Goal: Task Accomplishment & Management: Use online tool/utility

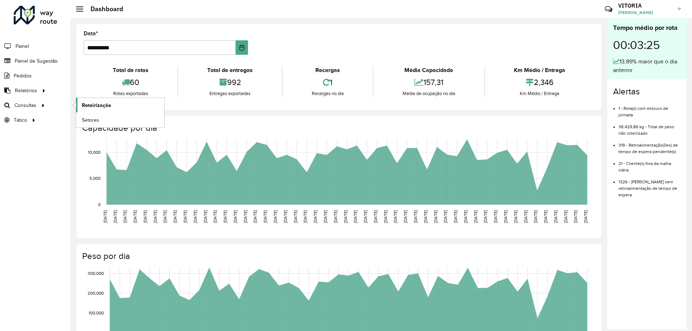
click at [100, 103] on span "Roteirização" at bounding box center [96, 106] width 29 height 8
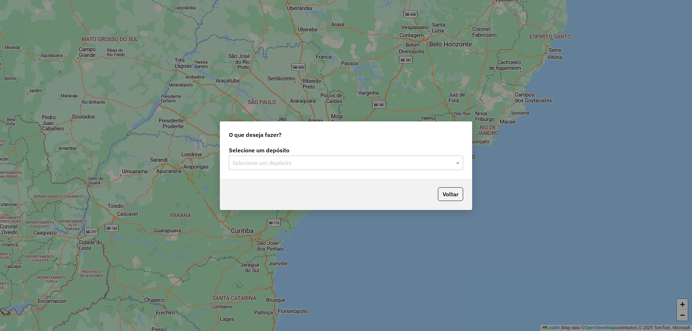
click at [289, 170] on div "Selecione um depósito Selecione um depósito" at bounding box center [346, 162] width 252 height 34
click at [285, 167] on div "Selecione um depósito" at bounding box center [346, 163] width 234 height 14
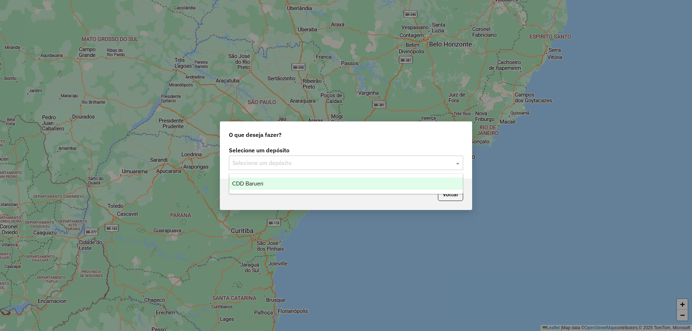
click at [266, 184] on div "CDD Barueri" at bounding box center [346, 184] width 234 height 12
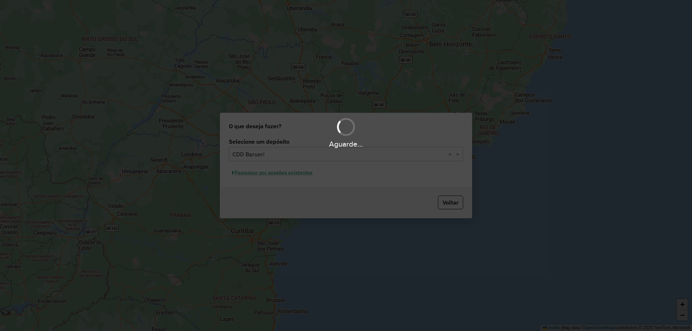
click at [307, 173] on div "Aguarde..." at bounding box center [346, 165] width 692 height 331
click at [306, 174] on div "Aguarde..." at bounding box center [346, 165] width 692 height 331
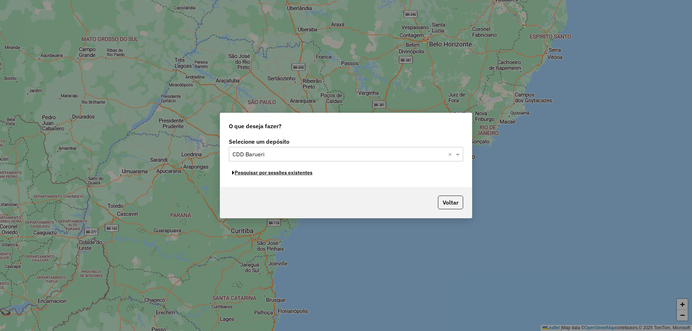
click at [306, 173] on button "Pesquisar por sessões existentes" at bounding box center [272, 172] width 87 height 11
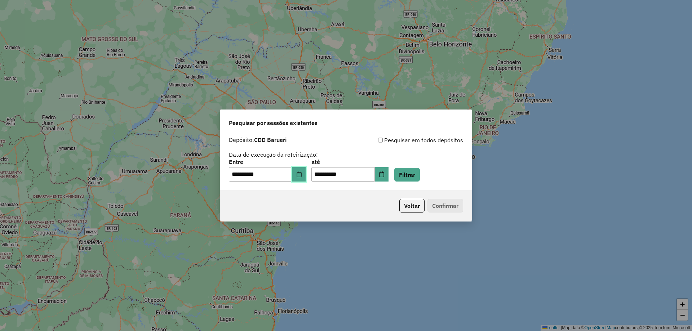
click at [300, 176] on button "Choose Date" at bounding box center [299, 174] width 14 height 14
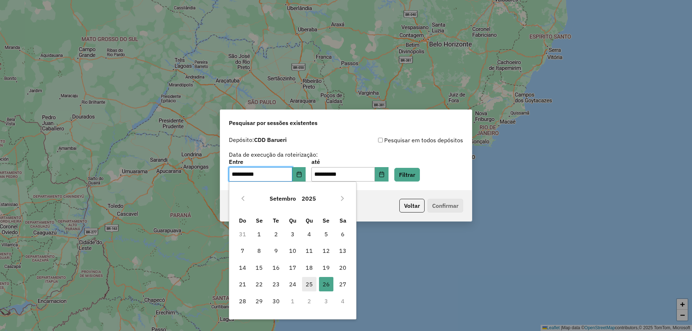
click at [307, 280] on span "25" at bounding box center [309, 284] width 14 height 14
type input "**********"
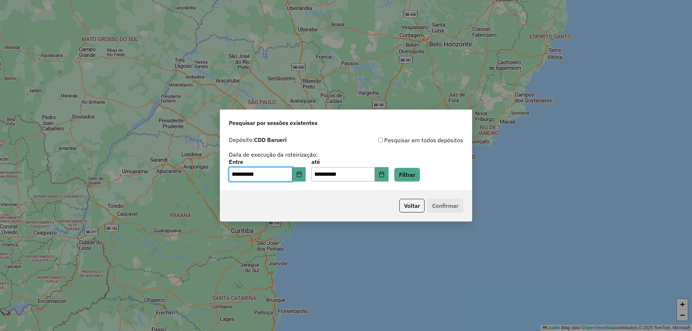
click at [392, 184] on div "**********" at bounding box center [346, 161] width 252 height 57
click at [385, 175] on icon "Choose Date" at bounding box center [382, 175] width 6 height 6
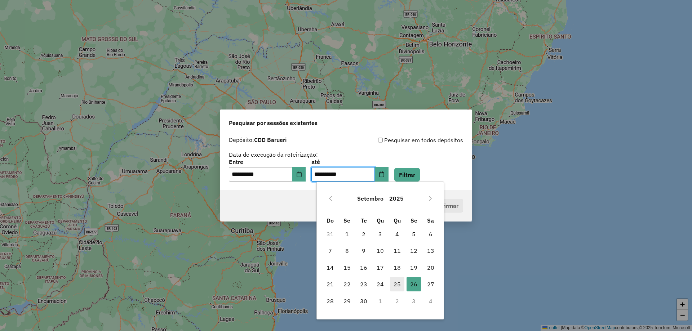
click at [394, 284] on span "25" at bounding box center [397, 284] width 14 height 14
type input "**********"
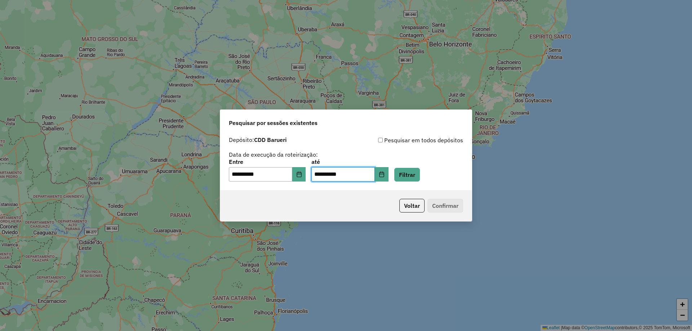
click at [413, 164] on div "**********" at bounding box center [346, 170] width 234 height 22
click at [414, 172] on button "Filtrar" at bounding box center [407, 175] width 26 height 14
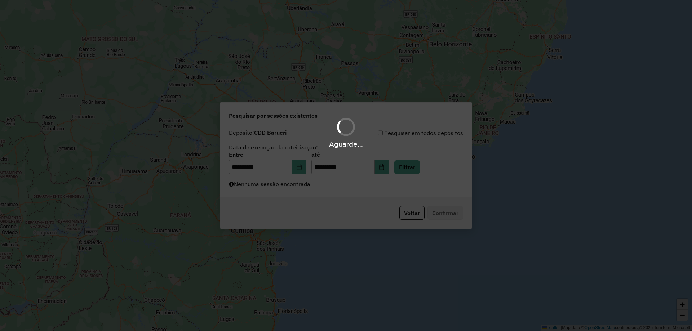
click at [343, 194] on div "Aguarde..." at bounding box center [346, 165] width 692 height 331
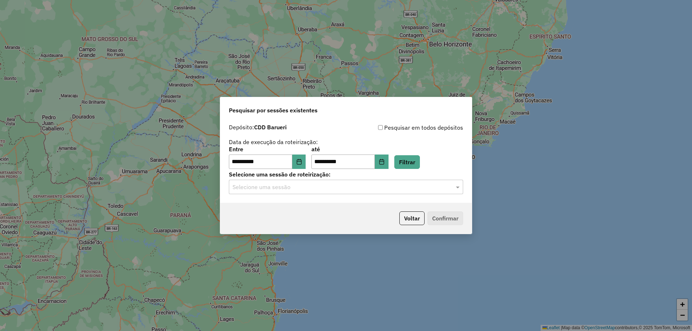
click at [288, 196] on div "**********" at bounding box center [346, 161] width 252 height 83
click at [293, 186] on input "text" at bounding box center [339, 187] width 213 height 9
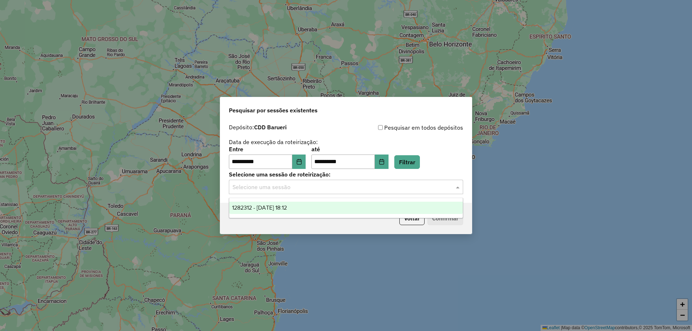
click at [287, 210] on span "1282312 - 25/09/2025 18:12" at bounding box center [259, 208] width 55 height 6
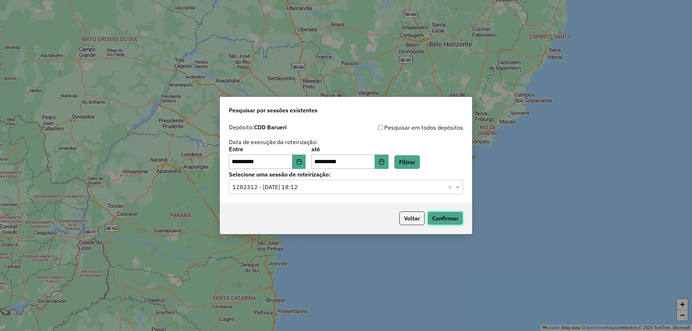
click at [436, 213] on button "Confirmar" at bounding box center [446, 219] width 36 height 14
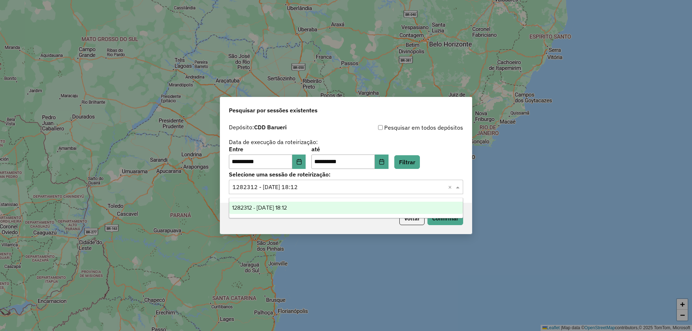
click at [313, 187] on input "text" at bounding box center [339, 187] width 213 height 9
click at [308, 212] on div "1282312 - 25/09/2025 18:12" at bounding box center [346, 208] width 234 height 12
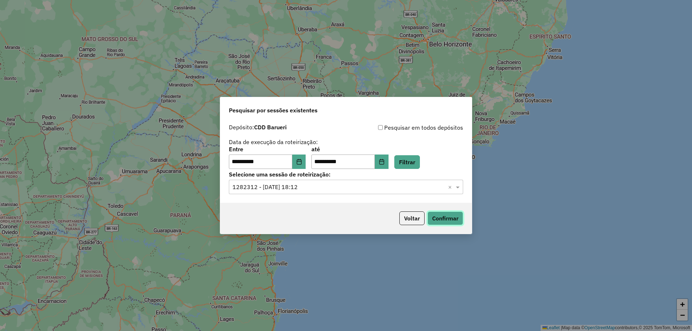
click at [443, 219] on button "Confirmar" at bounding box center [446, 219] width 36 height 14
click at [292, 160] on input "**********" at bounding box center [260, 162] width 63 height 14
click at [301, 161] on icon "Choose Date" at bounding box center [299, 162] width 6 height 6
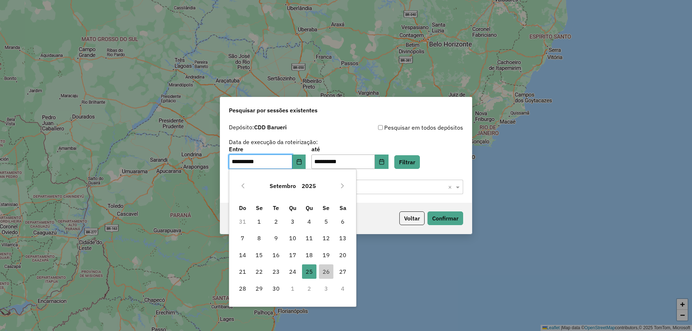
click at [293, 274] on span "24" at bounding box center [293, 272] width 14 height 14
type input "**********"
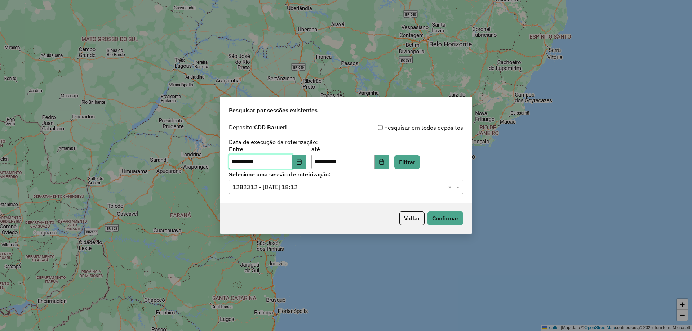
click at [385, 164] on icon "Choose Date" at bounding box center [382, 162] width 6 height 6
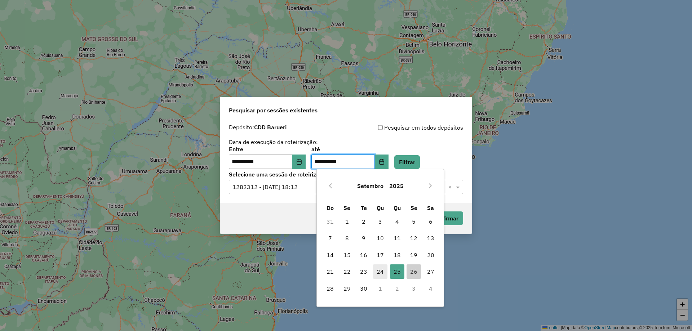
click at [384, 272] on span "24" at bounding box center [380, 272] width 14 height 14
type input "**********"
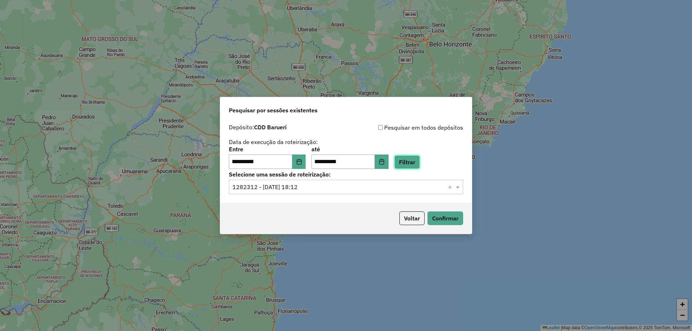
click at [420, 161] on button "Filtrar" at bounding box center [407, 162] width 26 height 14
click at [0, 0] on div "Aguarde..." at bounding box center [0, 0] width 0 height 0
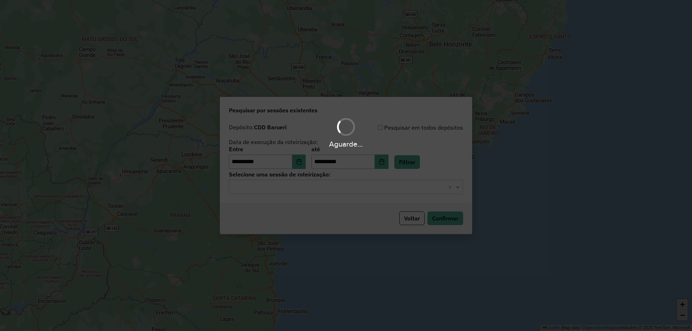
click at [326, 185] on div "Aguarde..." at bounding box center [346, 165] width 692 height 331
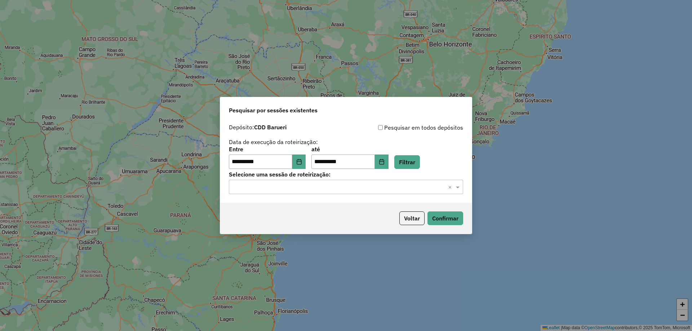
click at [321, 190] on input "text" at bounding box center [339, 187] width 213 height 9
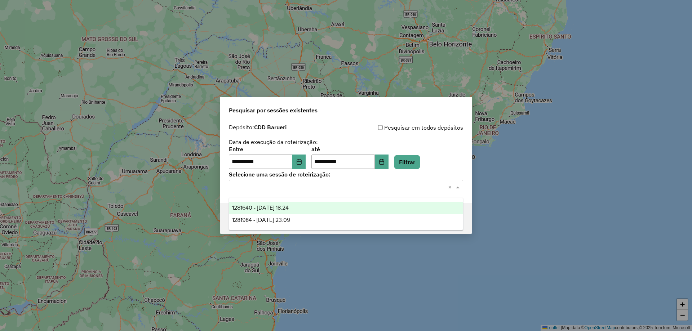
click at [289, 210] on span "1281640 - 24/09/2025 18:24" at bounding box center [260, 208] width 57 height 6
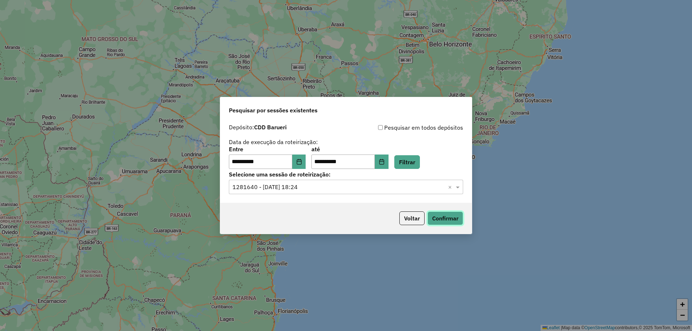
click at [444, 215] on button "Confirmar" at bounding box center [446, 219] width 36 height 14
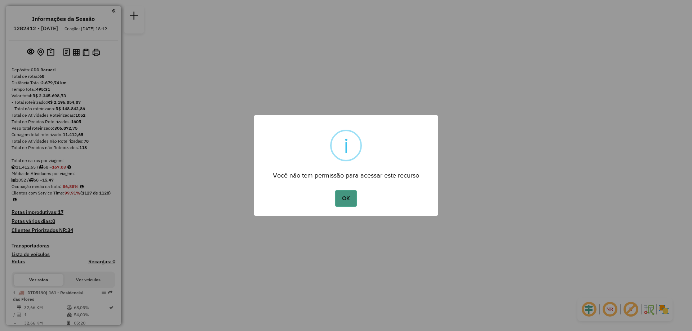
click at [348, 202] on button "OK" at bounding box center [345, 198] width 21 height 17
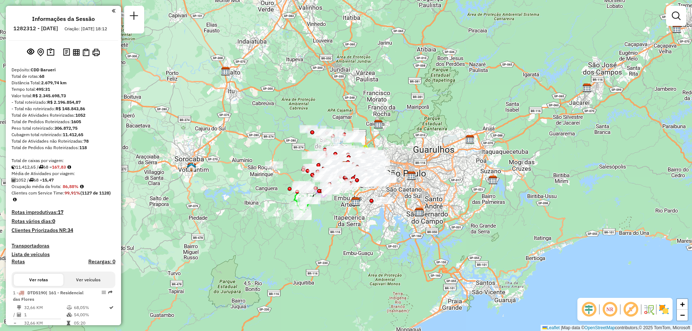
click at [614, 315] on em at bounding box center [609, 309] width 17 height 17
click at [664, 308] on img at bounding box center [664, 310] width 12 height 12
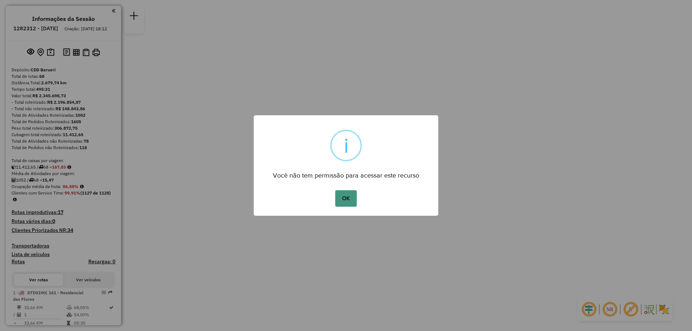
click at [355, 198] on button "OK" at bounding box center [345, 198] width 21 height 17
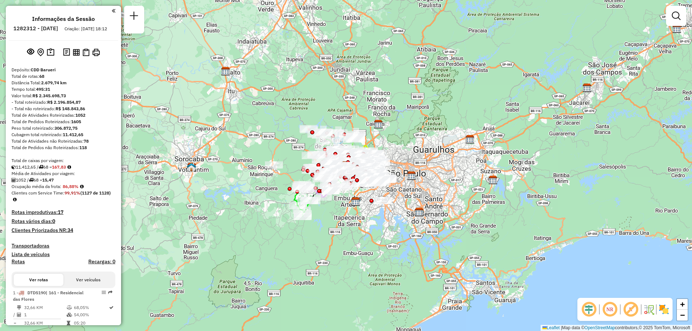
click at [611, 310] on em at bounding box center [609, 309] width 17 height 17
click at [661, 307] on img at bounding box center [664, 310] width 12 height 12
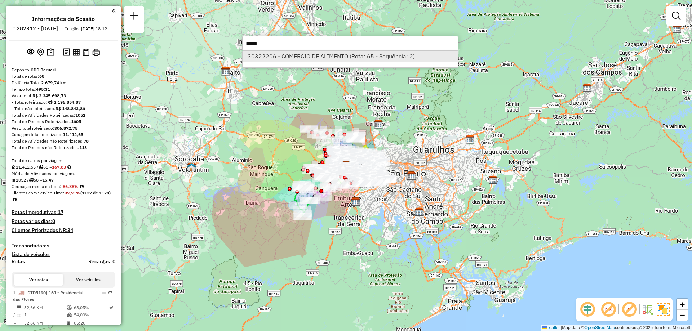
type input "*****"
click at [336, 57] on li "30322206 - COMERCIO DE ALIMENTO (Rota: 65 - Sequência: 2)" at bounding box center [351, 56] width 216 height 11
select select "**********"
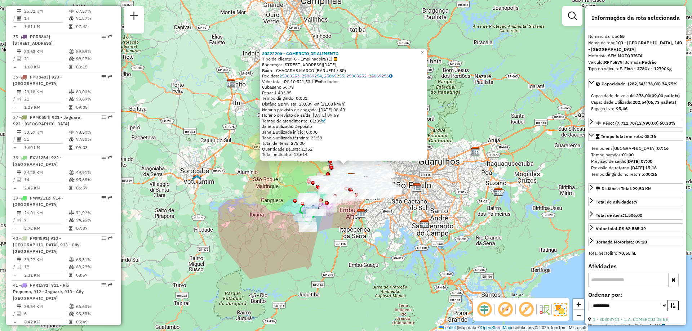
scroll to position [2984, 0]
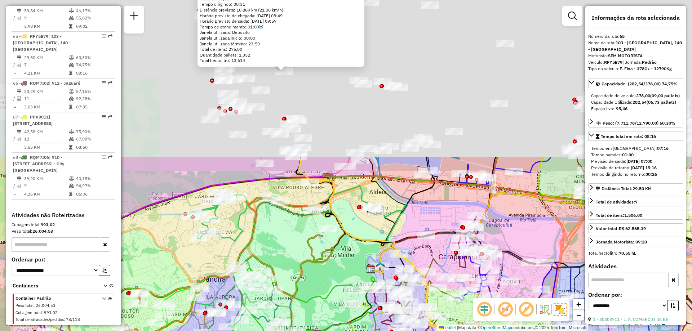
drag, startPoint x: 327, startPoint y: 76, endPoint x: 357, endPoint y: 262, distance: 188.5
click at [357, 262] on div "30322206 - COMERCIO DE ALIMENTO Tipo de cliente: 8 - Empilhadeira (E) Endereço:…" at bounding box center [346, 165] width 692 height 331
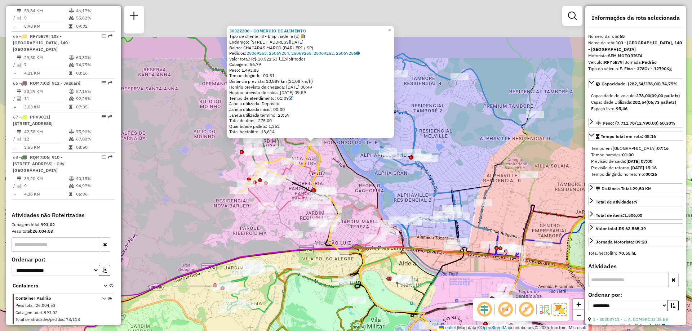
drag, startPoint x: 316, startPoint y: 100, endPoint x: 346, endPoint y: 171, distance: 77.1
click at [346, 171] on icon at bounding box center [376, 236] width 119 height 216
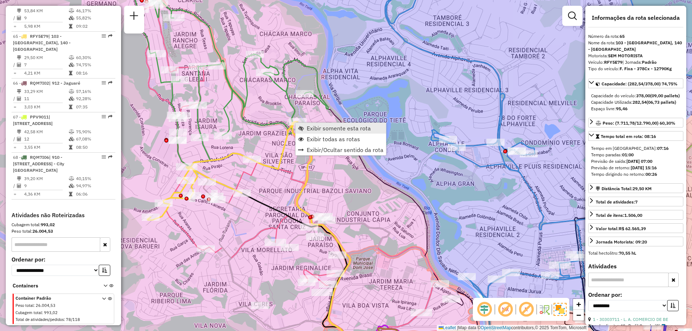
click at [334, 128] on span "Exibir somente esta rota" at bounding box center [339, 128] width 64 height 6
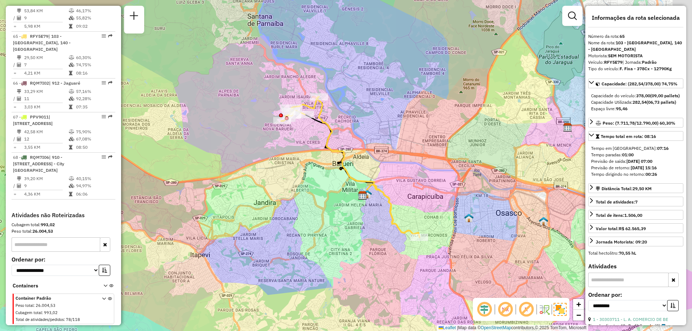
drag, startPoint x: 427, startPoint y: 173, endPoint x: 404, endPoint y: 170, distance: 23.7
click at [404, 170] on div "Janela de atendimento Grade de atendimento Capacidade Transportadoras Veículos …" at bounding box center [346, 165] width 692 height 331
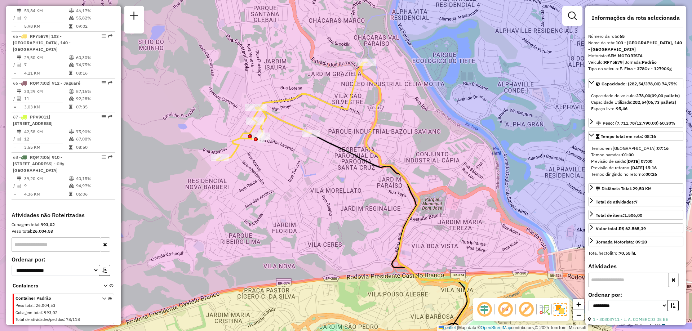
drag, startPoint x: 328, startPoint y: 110, endPoint x: 362, endPoint y: 121, distance: 35.2
click at [362, 121] on div "Janela de atendimento Grade de atendimento Capacidade Transportadoras Veículos …" at bounding box center [346, 165] width 692 height 331
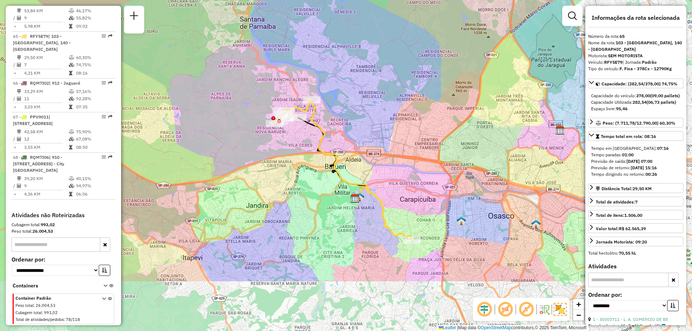
drag, startPoint x: 473, startPoint y: 222, endPoint x: 364, endPoint y: 140, distance: 136.7
click at [364, 140] on div "Janela de atendimento Grade de atendimento Capacidade Transportadoras Veículos …" at bounding box center [346, 165] width 692 height 331
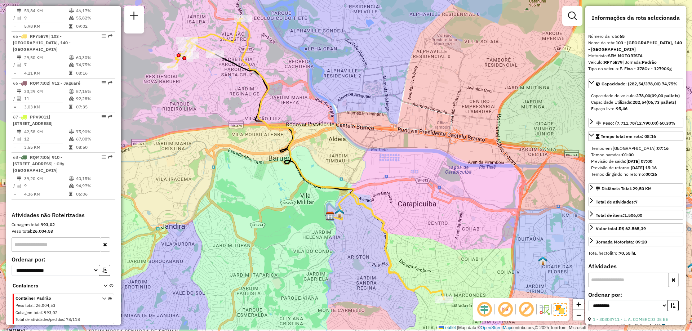
drag, startPoint x: 398, startPoint y: 155, endPoint x: 382, endPoint y: 120, distance: 38.1
click at [382, 120] on div "Janela de atendimento Grade de atendimento Capacidade Transportadoras Veículos …" at bounding box center [346, 165] width 692 height 331
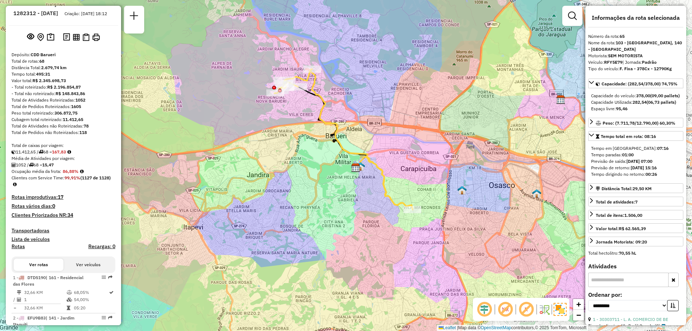
scroll to position [0, 0]
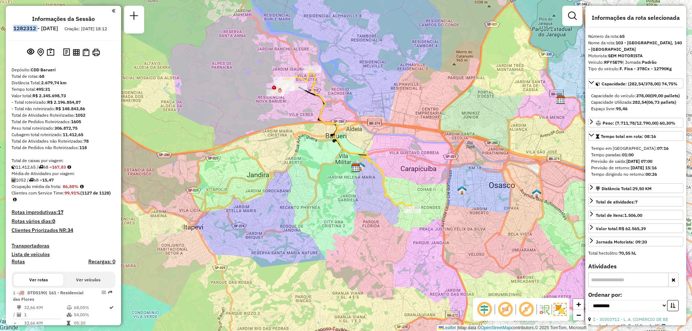
drag, startPoint x: 58, startPoint y: 29, endPoint x: 34, endPoint y: 29, distance: 24.5
click at [34, 29] on h6 "1282312 - 25/09/2025" at bounding box center [35, 28] width 45 height 6
copy h6 "1282312"
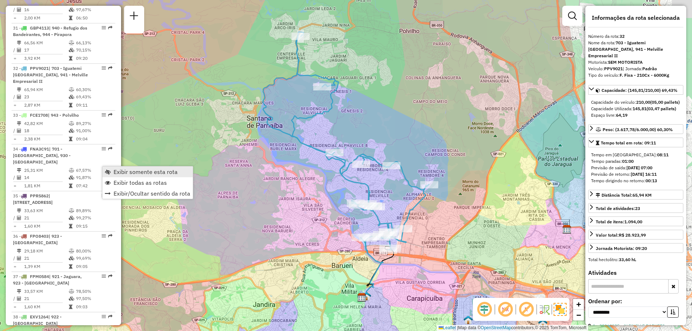
click at [120, 173] on span "Exibir somente esta rota" at bounding box center [146, 172] width 64 height 6
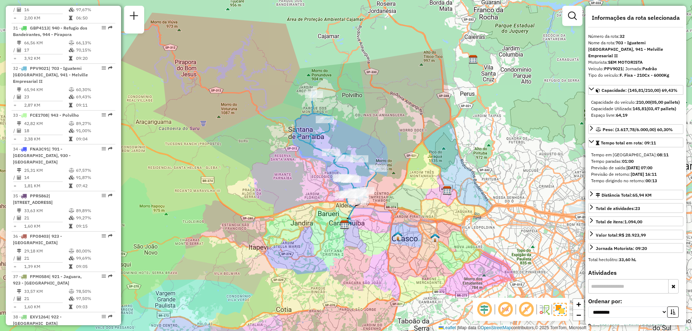
drag, startPoint x: 406, startPoint y: 194, endPoint x: 364, endPoint y: 171, distance: 47.4
click at [364, 171] on icon at bounding box center [336, 147] width 83 height 110
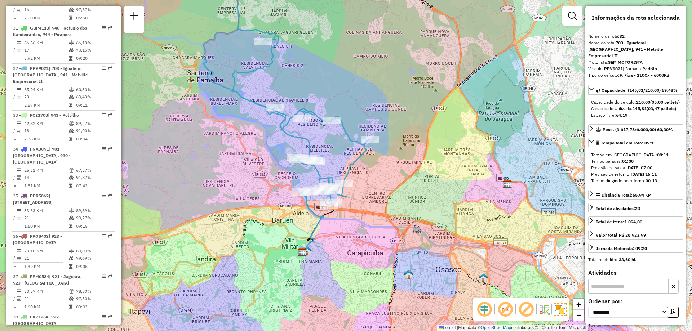
drag, startPoint x: 369, startPoint y: 194, endPoint x: 352, endPoint y: 169, distance: 30.1
click at [352, 169] on icon at bounding box center [286, 96] width 166 height 220
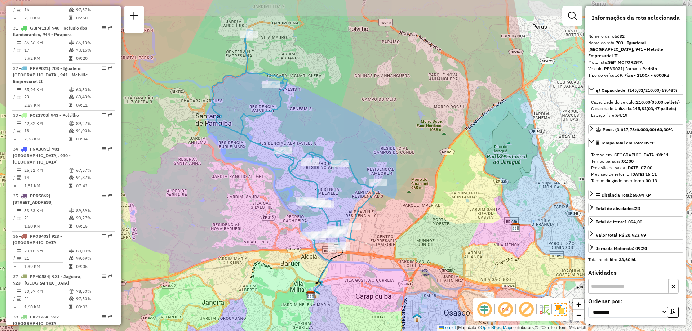
drag, startPoint x: 349, startPoint y: 181, endPoint x: 354, endPoint y: 207, distance: 25.7
click at [354, 207] on div "Janela de atendimento Grade de atendimento Capacidade Transportadoras Veículos …" at bounding box center [346, 165] width 692 height 331
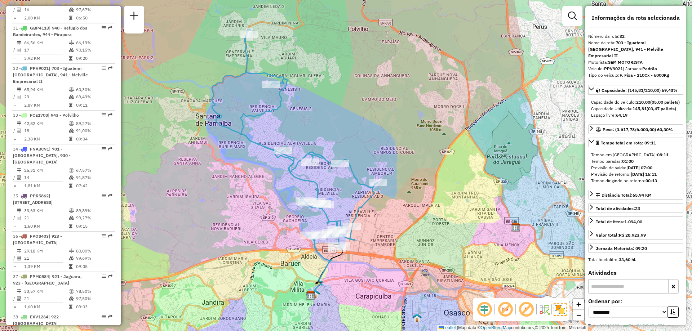
scroll to position [1819, 0]
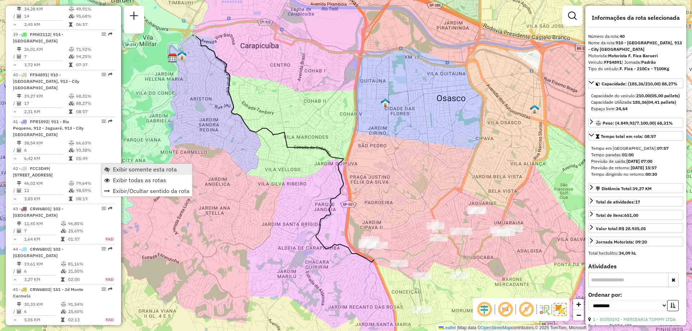
click at [135, 169] on span "Exibir somente esta rota" at bounding box center [145, 170] width 64 height 6
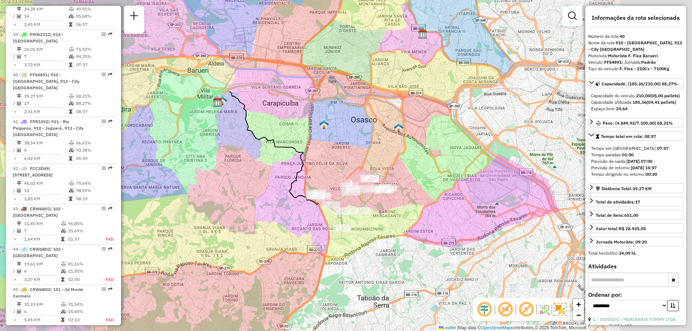
drag, startPoint x: 402, startPoint y: 159, endPoint x: 335, endPoint y: 151, distance: 67.5
click at [335, 151] on div "Janela de atendimento Grade de atendimento Capacidade Transportadoras Veículos …" at bounding box center [346, 165] width 692 height 331
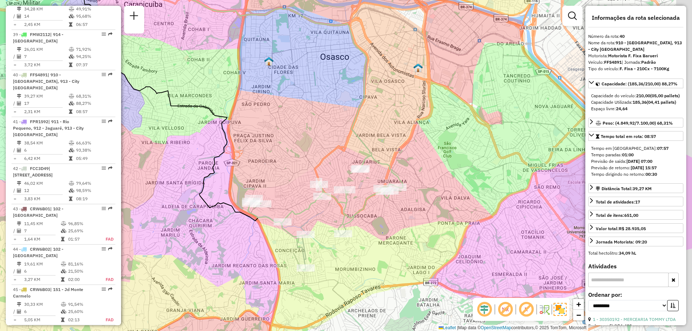
drag, startPoint x: 345, startPoint y: 161, endPoint x: 313, endPoint y: 141, distance: 38.1
click at [313, 141] on div "Janela de atendimento Grade de atendimento Capacidade Transportadoras Veículos …" at bounding box center [346, 165] width 692 height 331
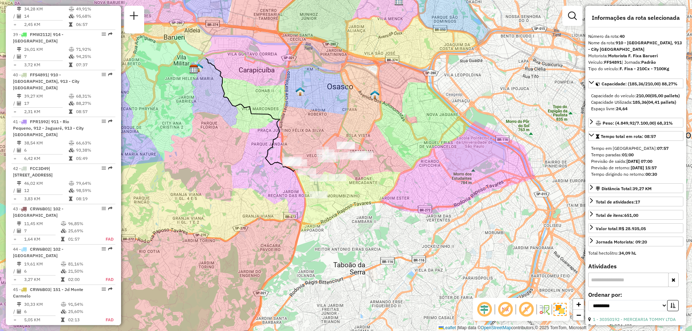
scroll to position [1496, 0]
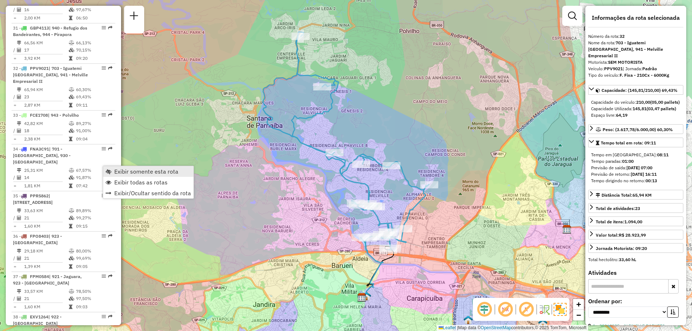
click at [111, 169] on span "Exibir somente esta rota" at bounding box center [109, 172] width 6 height 6
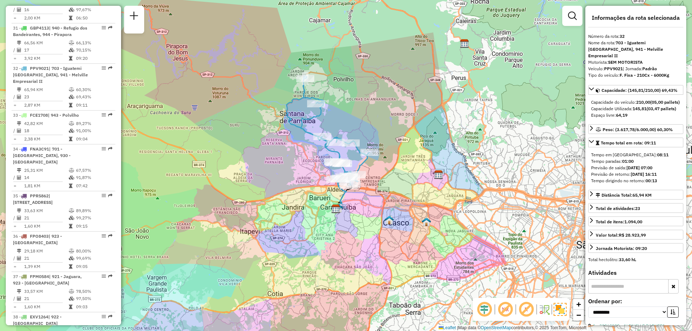
drag, startPoint x: 363, startPoint y: 134, endPoint x: 334, endPoint y: 140, distance: 30.5
click at [334, 140] on icon at bounding box center [328, 131] width 83 height 110
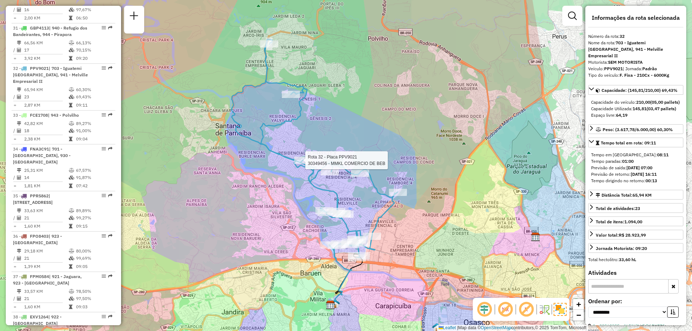
drag, startPoint x: 352, startPoint y: 110, endPoint x: 352, endPoint y: 120, distance: 10.5
click at [352, 120] on div "Rota 32 - Placa PPV9021 30349456 - MMKL COMERCIO DE BEB Janela de atendimento G…" at bounding box center [346, 165] width 692 height 331
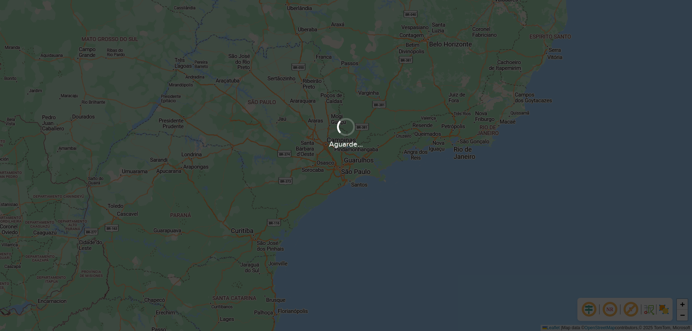
click at [610, 308] on div "Aguarde..." at bounding box center [346, 165] width 692 height 331
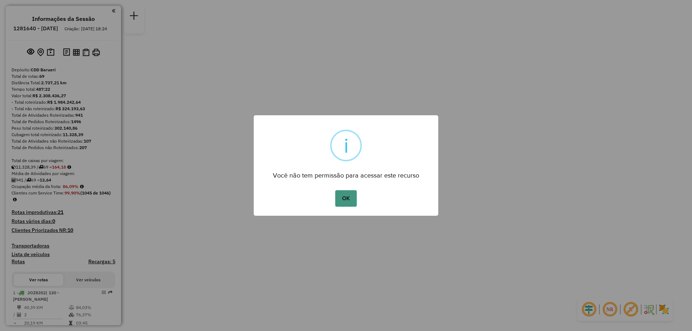
click at [360, 198] on div "OK No Cancel" at bounding box center [346, 199] width 185 height 20
click at [355, 199] on button "OK" at bounding box center [345, 198] width 21 height 17
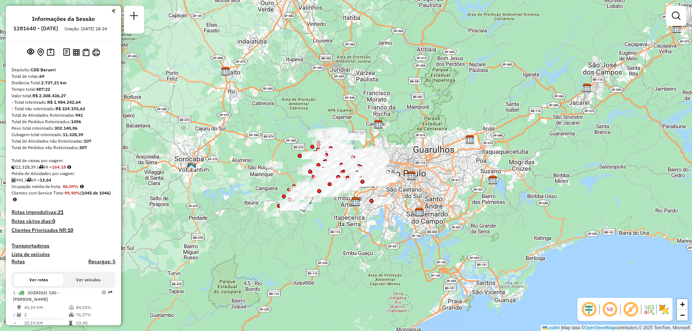
click at [612, 310] on em at bounding box center [609, 309] width 17 height 17
click at [670, 308] on img at bounding box center [664, 310] width 12 height 12
